Goal: Task Accomplishment & Management: Use online tool/utility

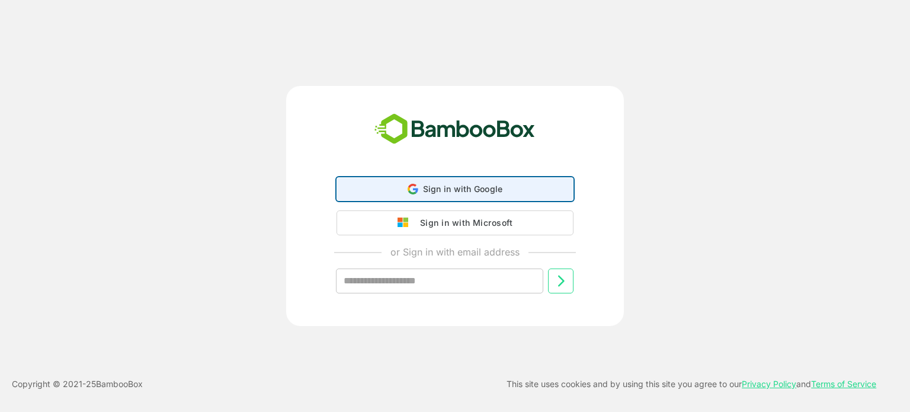
click at [476, 197] on div "Sign in with Google Sign in with Google. Opens in new tab" at bounding box center [455, 189] width 222 height 23
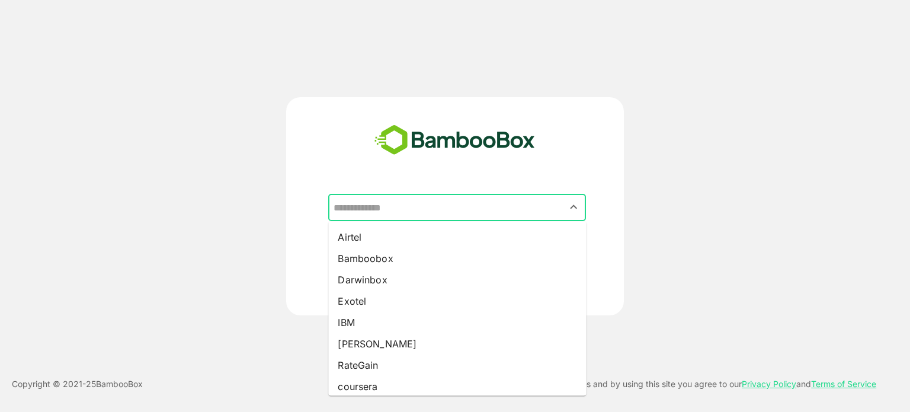
click at [517, 207] on input "text" at bounding box center [457, 207] width 253 height 23
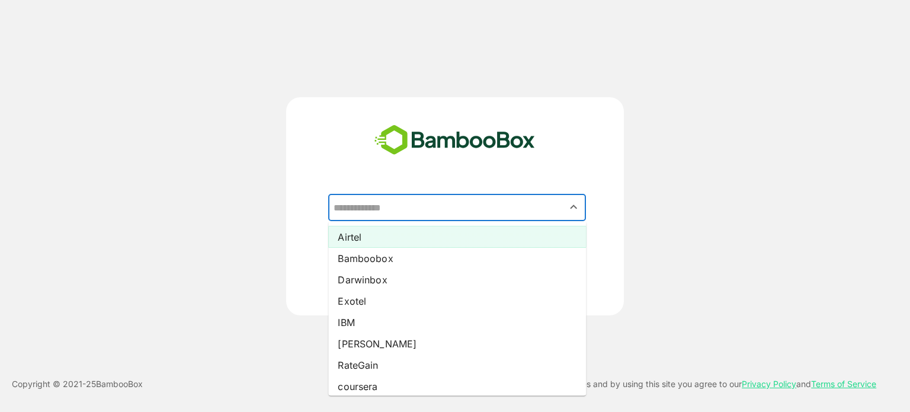
click at [380, 235] on li "Airtel" at bounding box center [457, 236] width 258 height 21
type input "******"
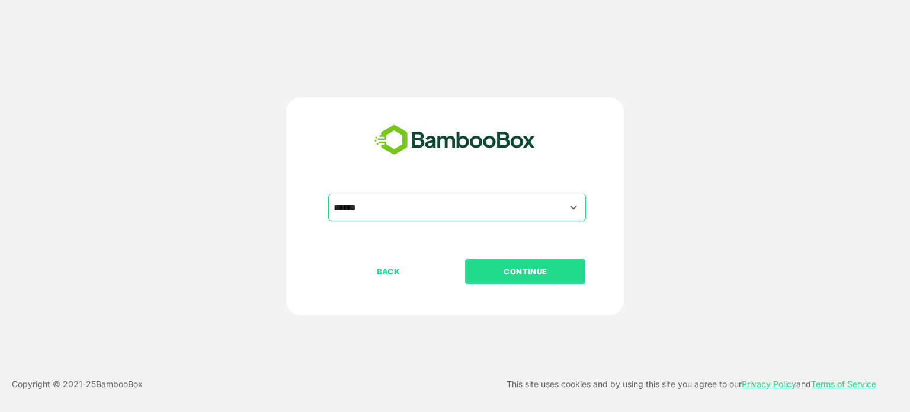
click at [528, 272] on p "CONTINUE" at bounding box center [525, 271] width 118 height 13
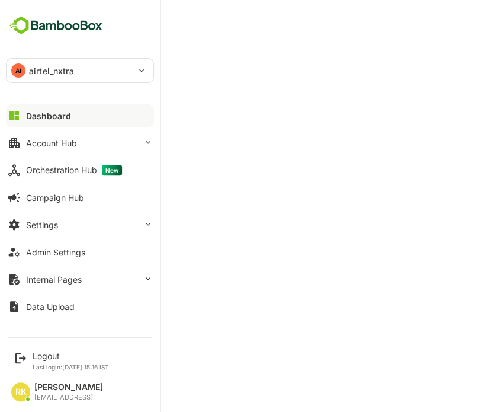
drag, startPoint x: 81, startPoint y: 73, endPoint x: 34, endPoint y: 68, distance: 47.8
click at [34, 68] on div "AI airtel_nxtra" at bounding box center [73, 71] width 133 height 24
